Goal: Book appointment/travel/reservation

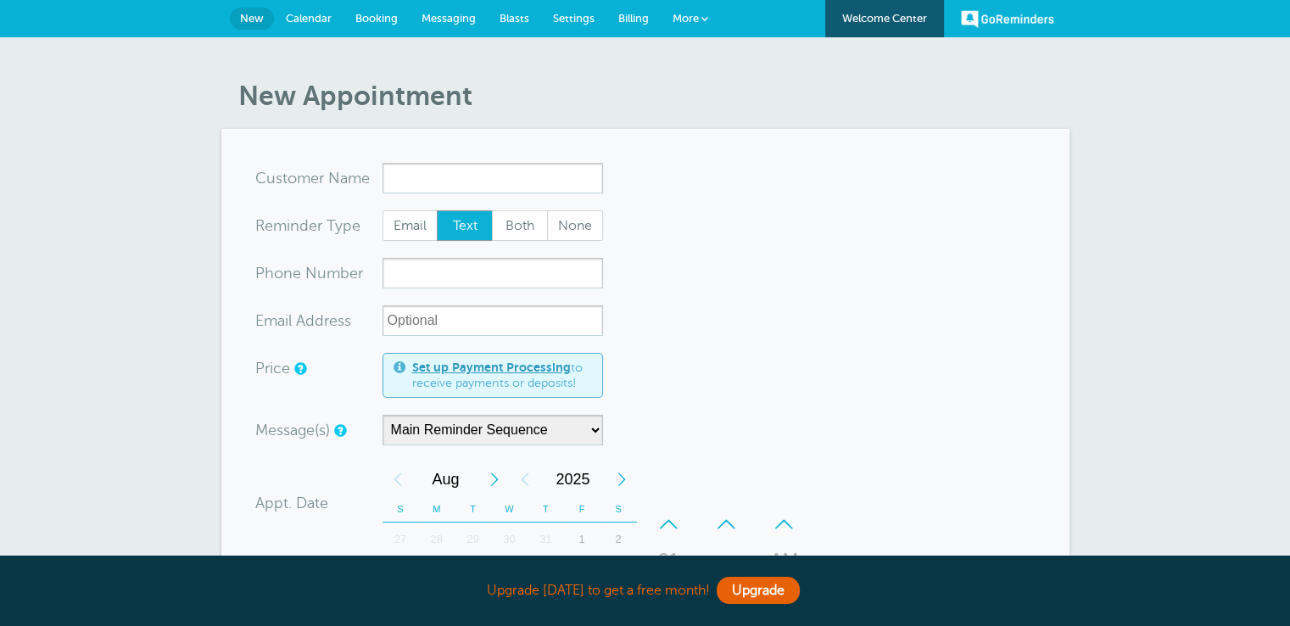
click at [309, 27] on link "Calendar" at bounding box center [309, 18] width 70 height 37
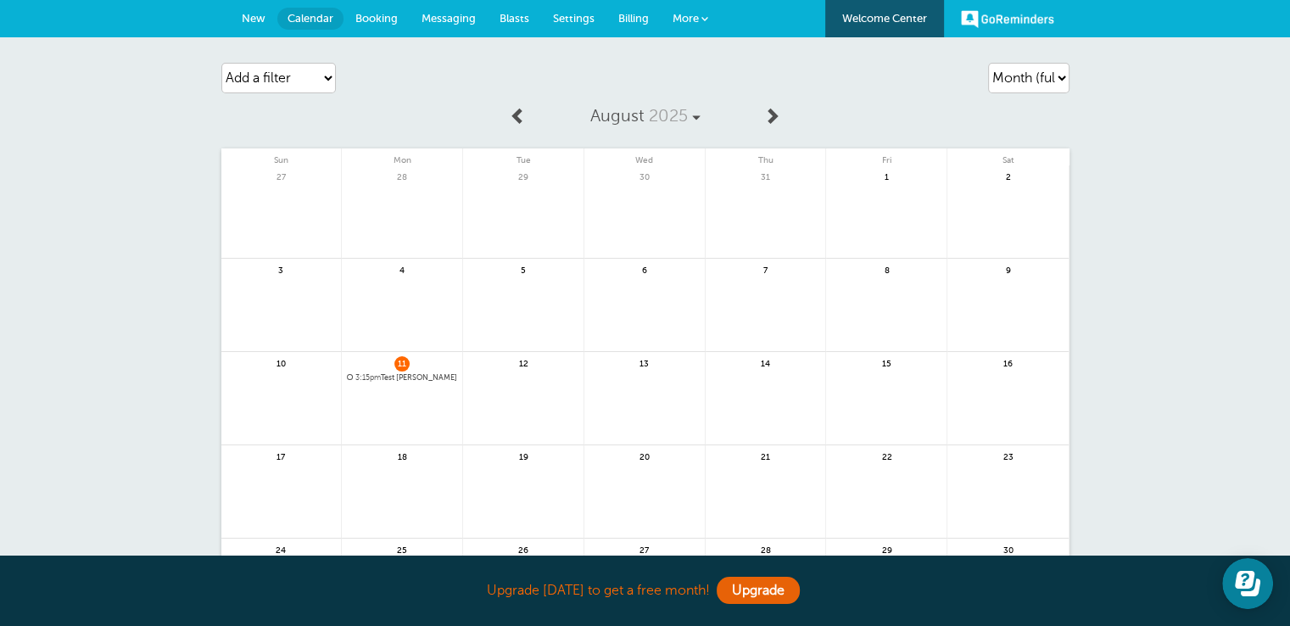
click at [400, 365] on span "11" at bounding box center [401, 362] width 15 height 13
click at [519, 368] on span "12" at bounding box center [523, 363] width 15 height 15
click at [519, 360] on span "12" at bounding box center [523, 362] width 15 height 13
